Goal: Information Seeking & Learning: Learn about a topic

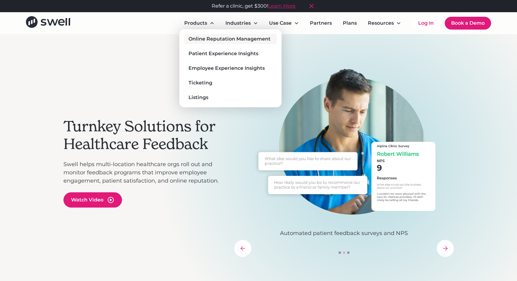
click at [212, 38] on div "Online Reputation Management" at bounding box center [230, 38] width 82 height 7
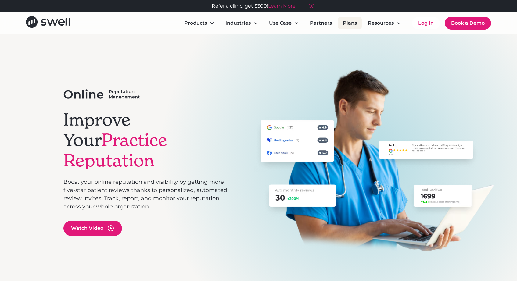
click at [351, 23] on link "Plans" at bounding box center [350, 23] width 24 height 12
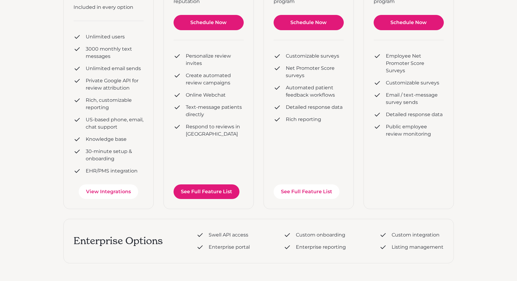
scroll to position [174, 0]
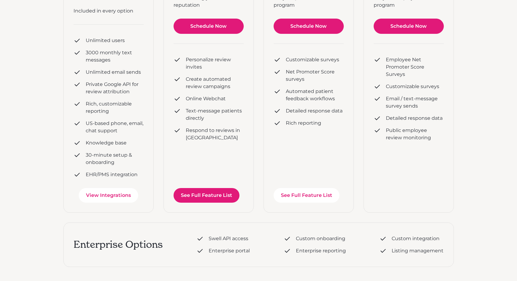
click at [224, 199] on link "See Full Feature List" at bounding box center [207, 195] width 66 height 15
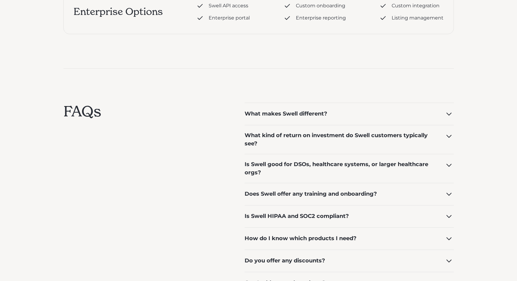
scroll to position [529, 0]
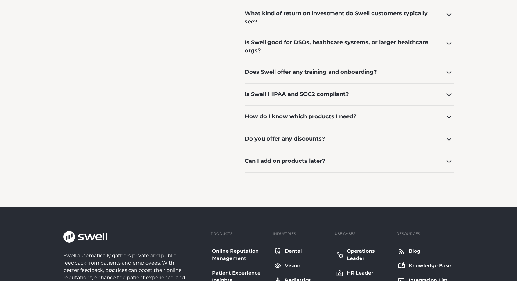
click at [315, 139] on div "Do you offer any discounts?" at bounding box center [285, 139] width 81 height 8
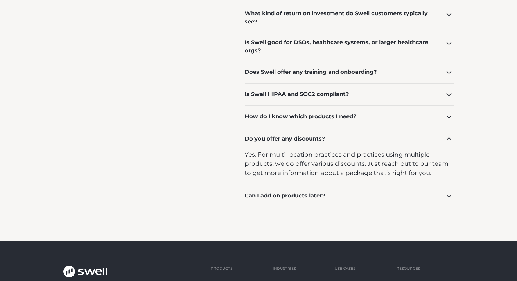
scroll to position [404, 0]
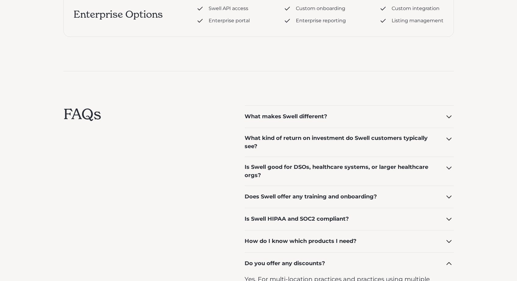
click at [312, 144] on div "What kind of return on investment do Swell customers typically see?" at bounding box center [341, 142] width 192 height 16
